Goal: Navigation & Orientation: Understand site structure

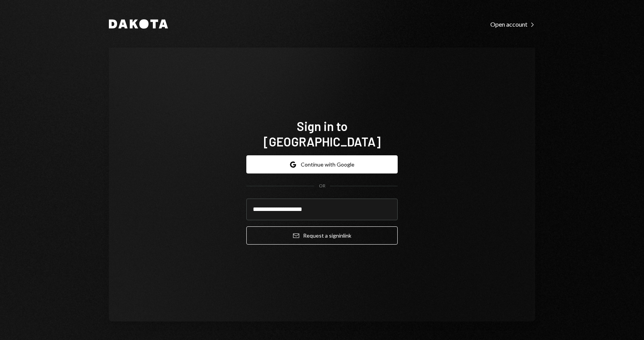
type input "**********"
click at [246, 226] on button "Email Request a sign in link" at bounding box center [321, 235] width 151 height 18
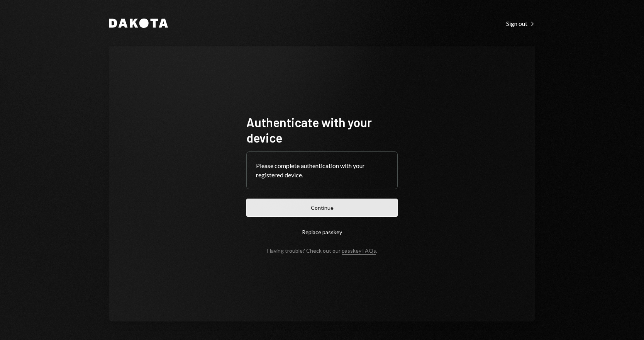
click at [303, 214] on button "Continue" at bounding box center [321, 207] width 151 height 18
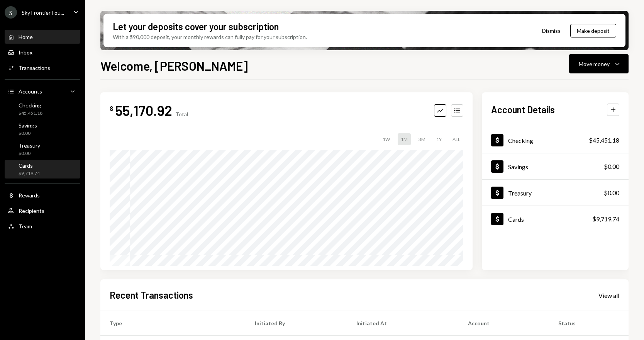
click at [29, 166] on div "Cards" at bounding box center [29, 165] width 21 height 7
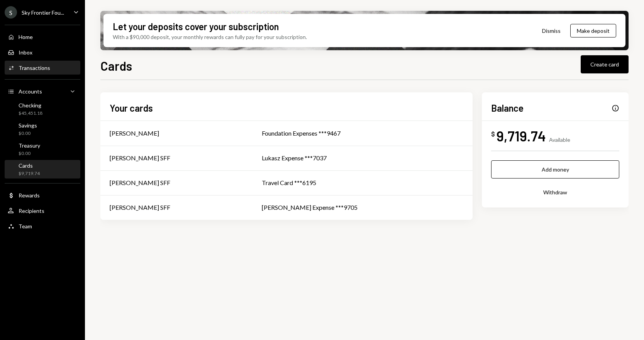
click at [41, 68] on div "Transactions" at bounding box center [35, 67] width 32 height 7
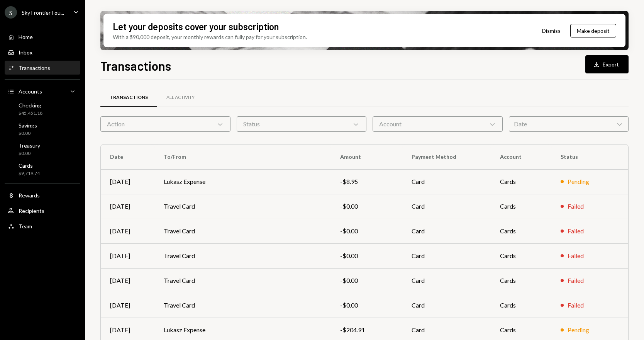
click at [549, 27] on button "Dismiss" at bounding box center [551, 31] width 38 height 18
click at [570, 36] on button "Dismiss" at bounding box center [571, 31] width 38 height 18
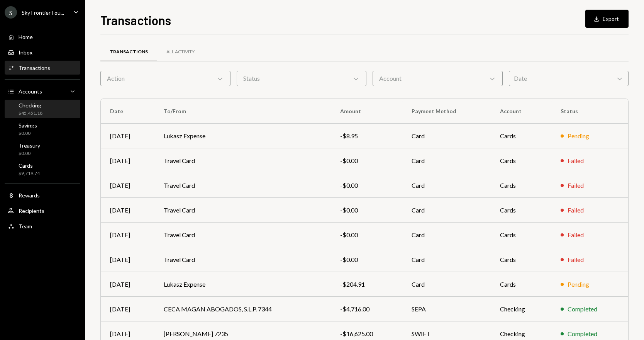
click at [41, 108] on div "Checking $45,451.18" at bounding box center [31, 109] width 24 height 15
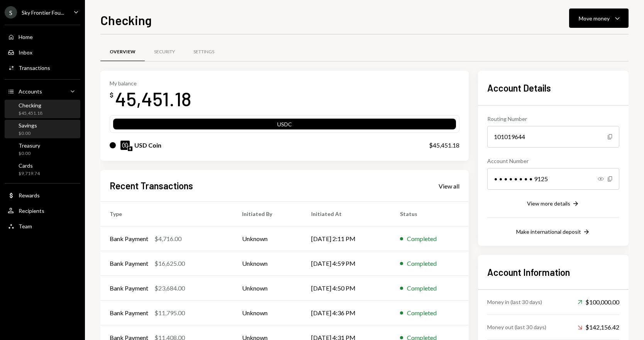
click at [40, 127] on div "Savings $0.00" at bounding box center [42, 129] width 69 height 15
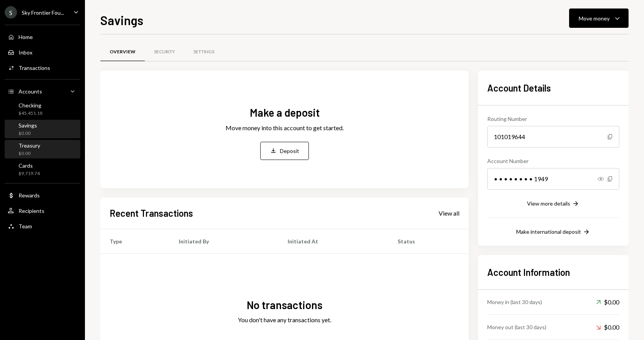
click at [44, 148] on div "Treasury $0.00" at bounding box center [42, 149] width 69 height 15
click at [38, 126] on div "Savings $0.00" at bounding box center [42, 129] width 69 height 15
click at [36, 108] on div "Checking $45,451.18" at bounding box center [31, 109] width 24 height 15
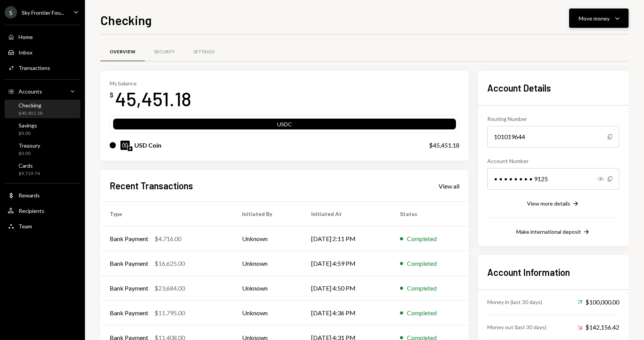
click at [621, 15] on icon "Caret Down" at bounding box center [616, 18] width 9 height 9
click at [370, 83] on div "My balance $ 45,451.18" at bounding box center [285, 95] width 350 height 31
click at [28, 164] on div "Cards" at bounding box center [29, 165] width 21 height 7
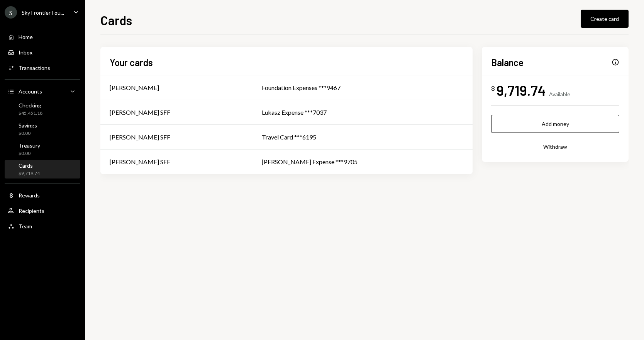
click at [618, 62] on div "Info" at bounding box center [615, 62] width 8 height 8
click at [614, 61] on div "Info" at bounding box center [615, 62] width 8 height 8
click at [29, 212] on div "Recipients" at bounding box center [32, 210] width 26 height 7
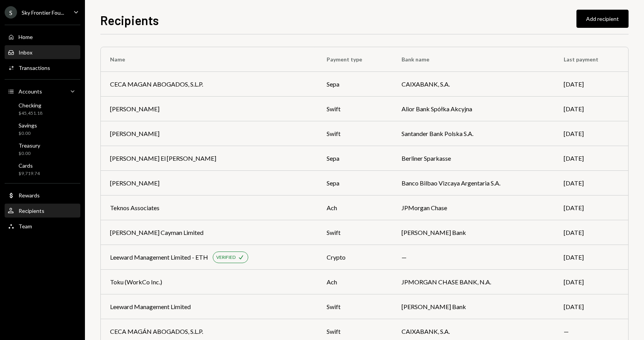
click at [25, 53] on div "Inbox" at bounding box center [26, 52] width 14 height 7
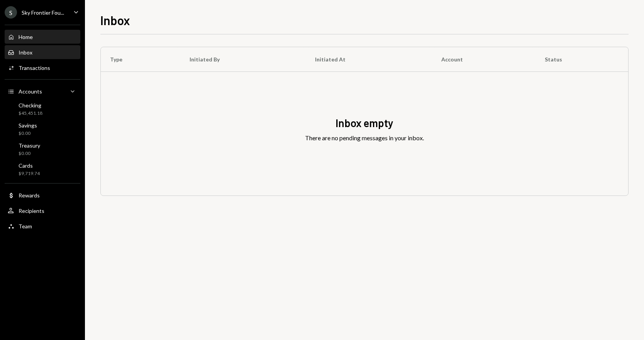
click at [30, 39] on div "Home" at bounding box center [26, 37] width 14 height 7
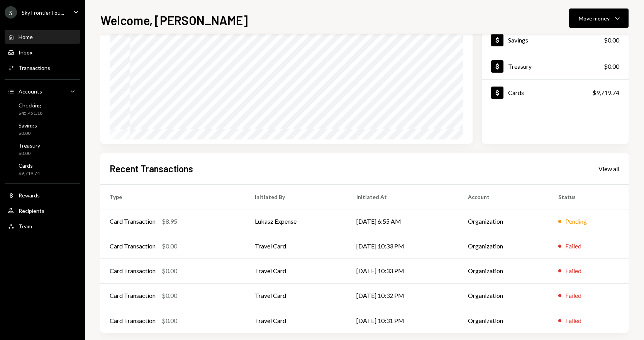
scroll to position [89, 0]
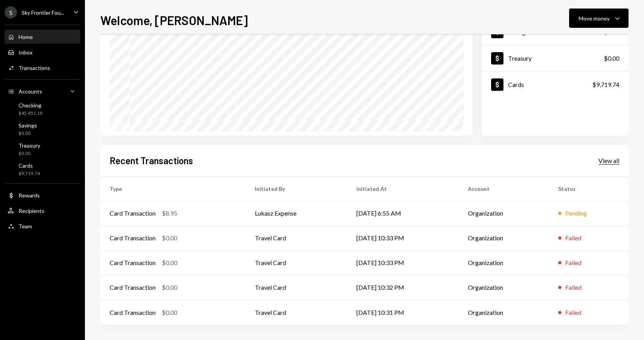
click at [609, 159] on div "View all" at bounding box center [608, 161] width 21 height 8
